Goal: Task Accomplishment & Management: Use online tool/utility

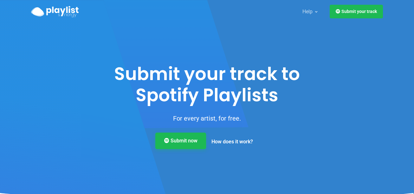
click at [188, 144] on link "Submit now" at bounding box center [180, 141] width 51 height 16
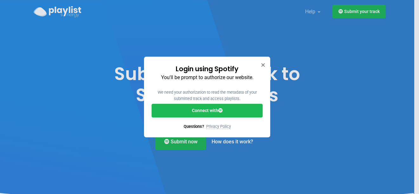
click at [216, 114] on link "Connect with" at bounding box center [207, 111] width 111 height 14
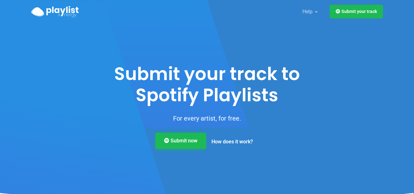
click at [194, 147] on link "Submit now" at bounding box center [180, 141] width 51 height 16
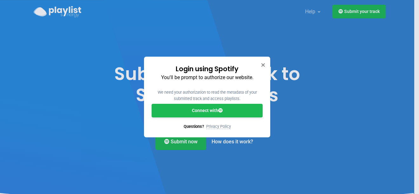
click at [206, 111] on link "Connect with" at bounding box center [207, 111] width 111 height 14
